Goal: Task Accomplishment & Management: Use online tool/utility

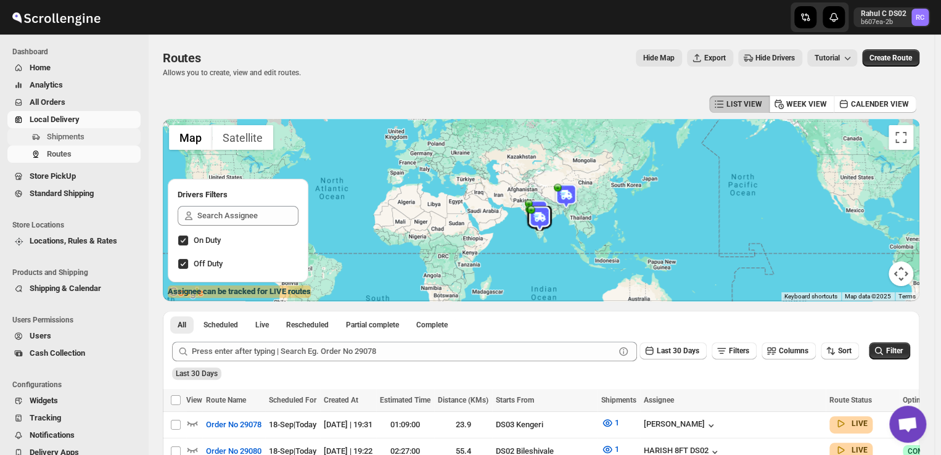
click at [99, 137] on span "Shipments" at bounding box center [92, 137] width 91 height 12
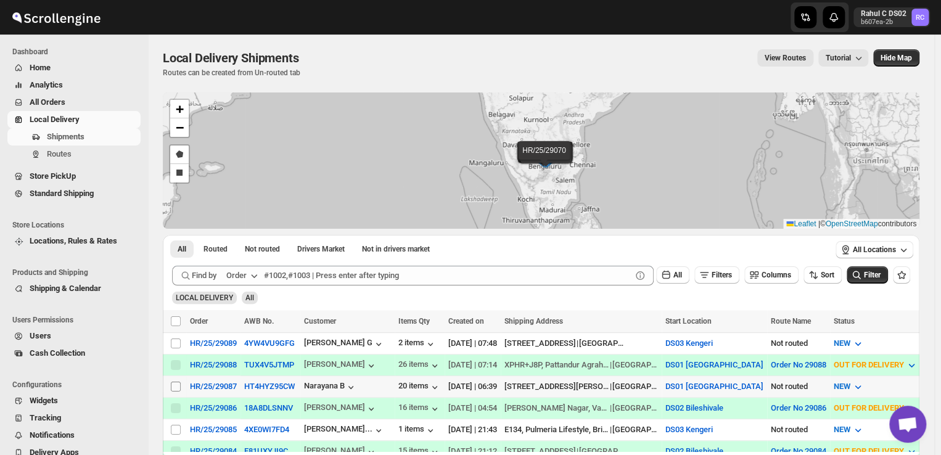
click at [176, 383] on input "Select shipment" at bounding box center [176, 387] width 10 height 10
checkbox input "true"
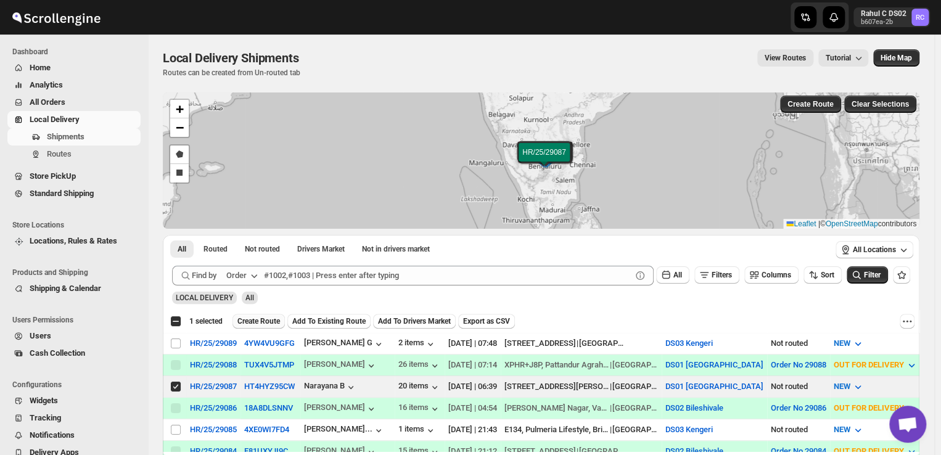
click at [259, 324] on span "Create Route" at bounding box center [258, 321] width 43 height 10
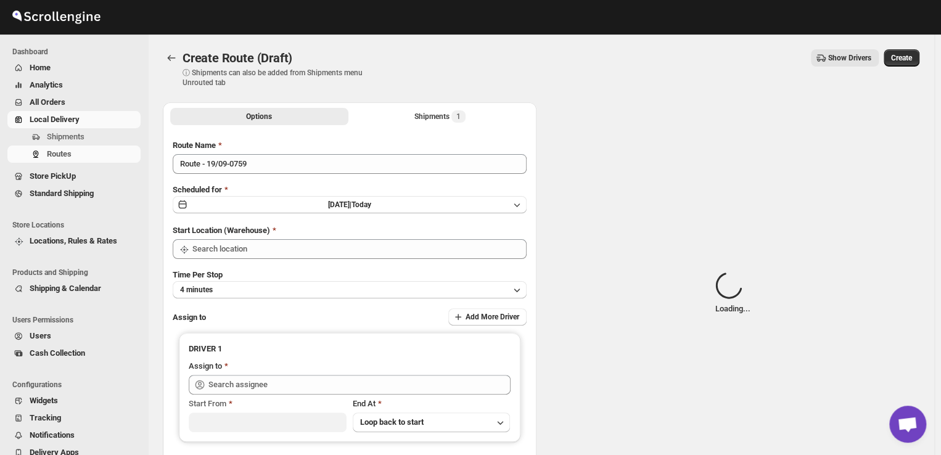
type input "DS01 [GEOGRAPHIC_DATA]"
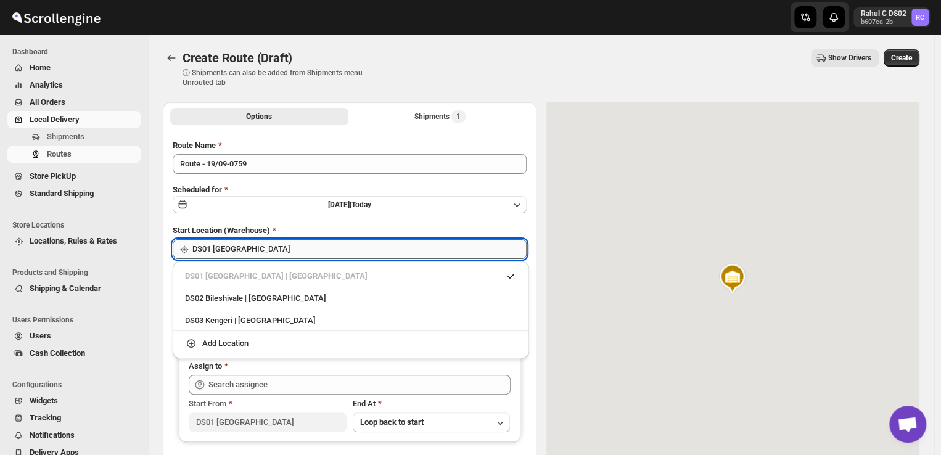
click at [259, 255] on input "DS01 [GEOGRAPHIC_DATA]" at bounding box center [359, 249] width 334 height 20
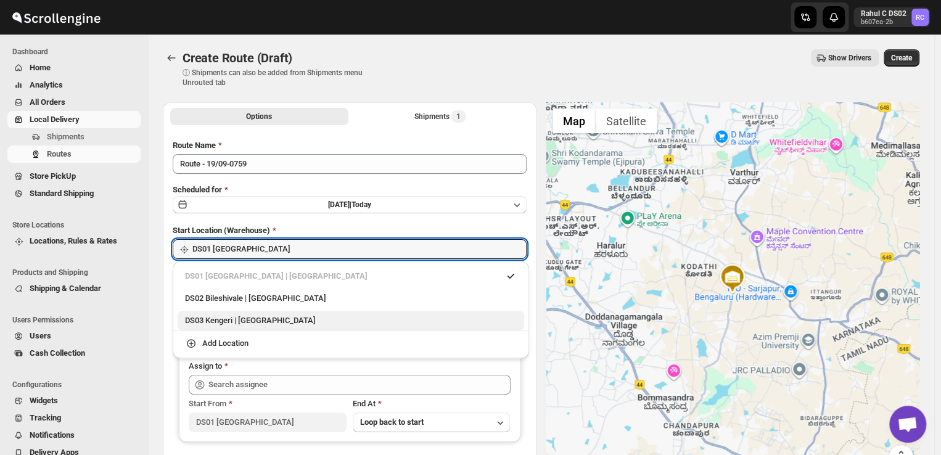
click at [254, 321] on div "DS03 Kengeri | [GEOGRAPHIC_DATA]" at bounding box center [351, 320] width 332 height 12
type input "DS03 Kengeri"
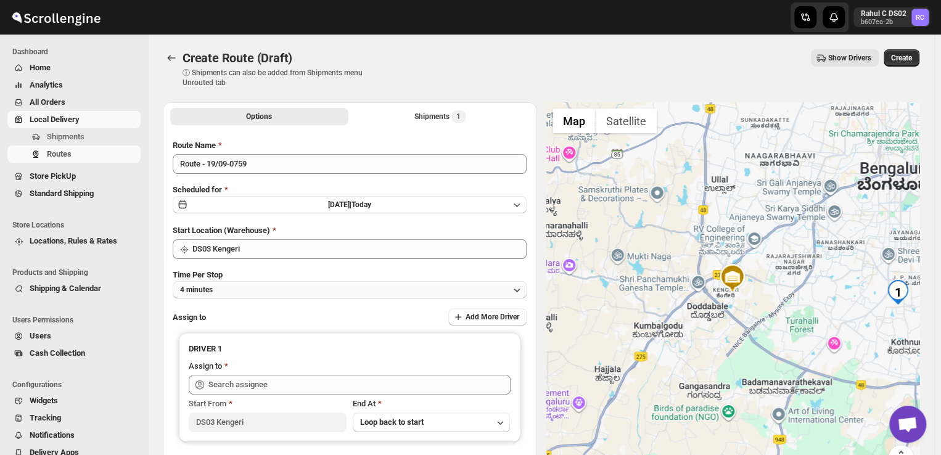
click at [260, 292] on button "4 minutes" at bounding box center [350, 289] width 354 height 17
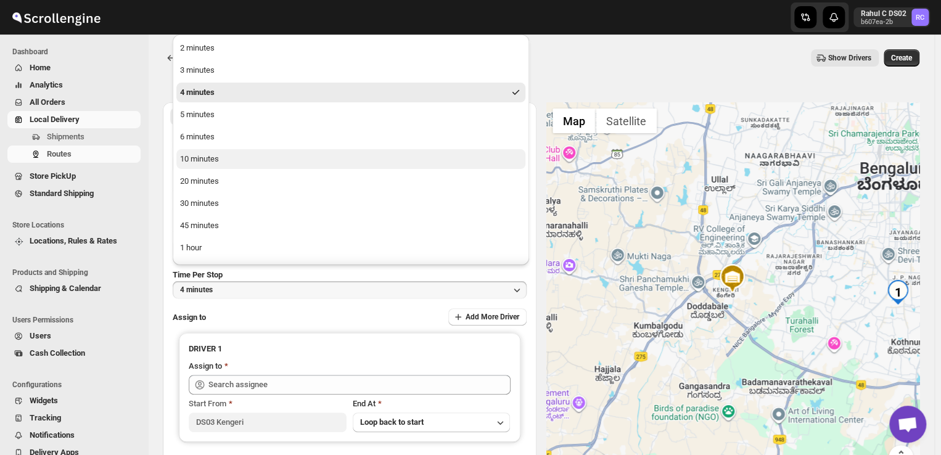
click at [208, 155] on div "10 minutes" at bounding box center [199, 159] width 39 height 12
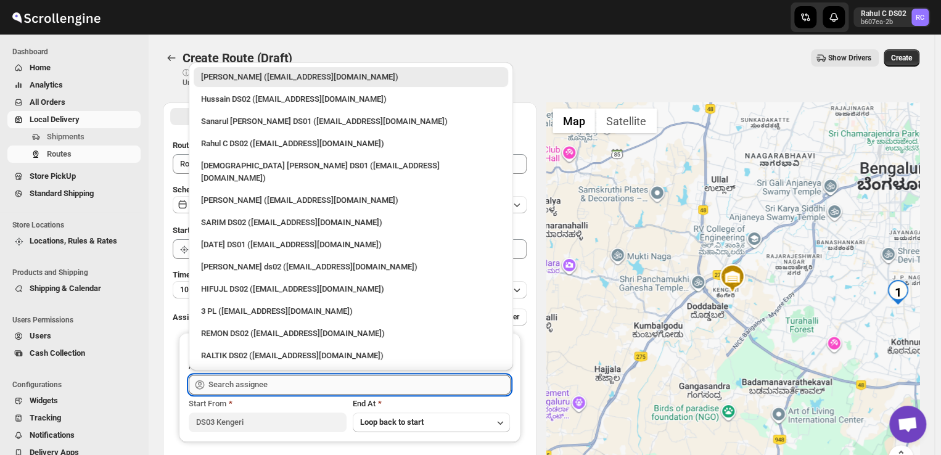
click at [293, 386] on input "text" at bounding box center [359, 385] width 302 height 20
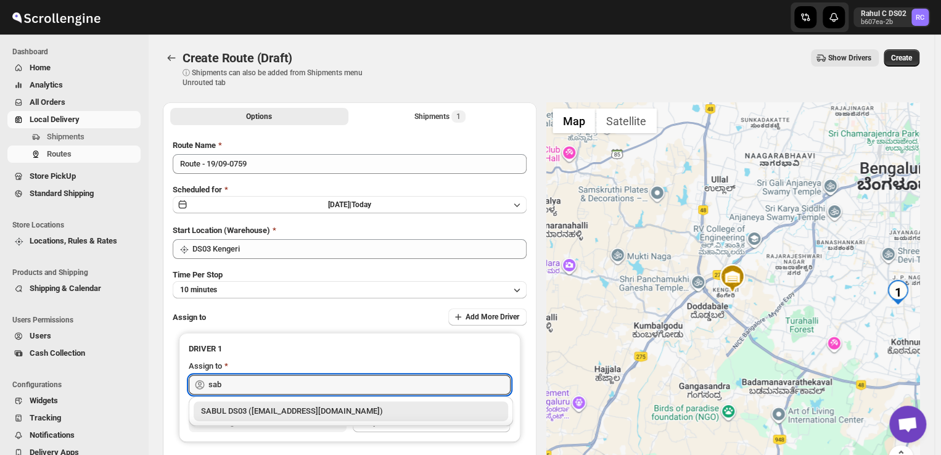
click at [271, 410] on div "SABUL DS03 ([EMAIL_ADDRESS][DOMAIN_NAME])" at bounding box center [351, 411] width 300 height 12
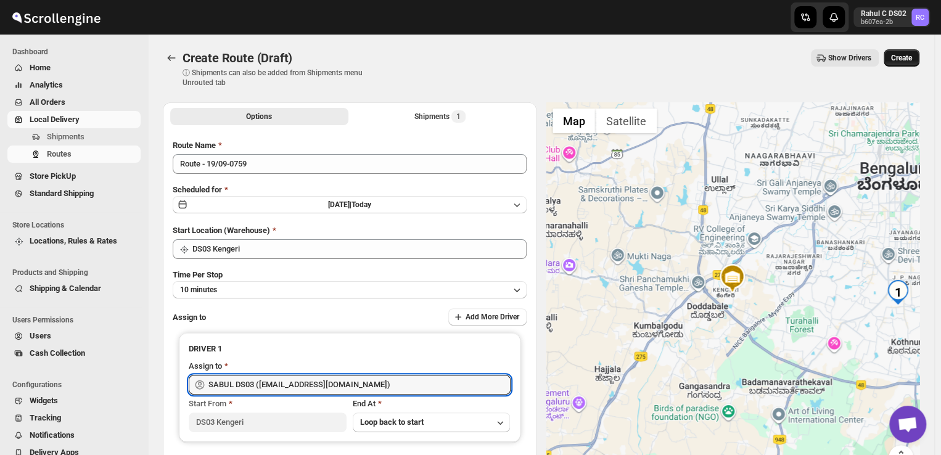
type input "SABUL DS03 ([EMAIL_ADDRESS][DOMAIN_NAME])"
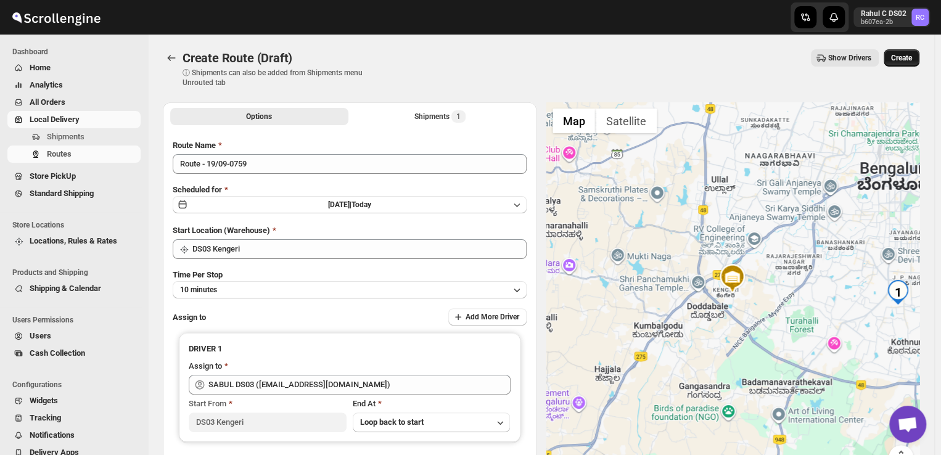
click at [896, 57] on span "Create" at bounding box center [901, 58] width 21 height 10
